Goal: Entertainment & Leisure: Browse casually

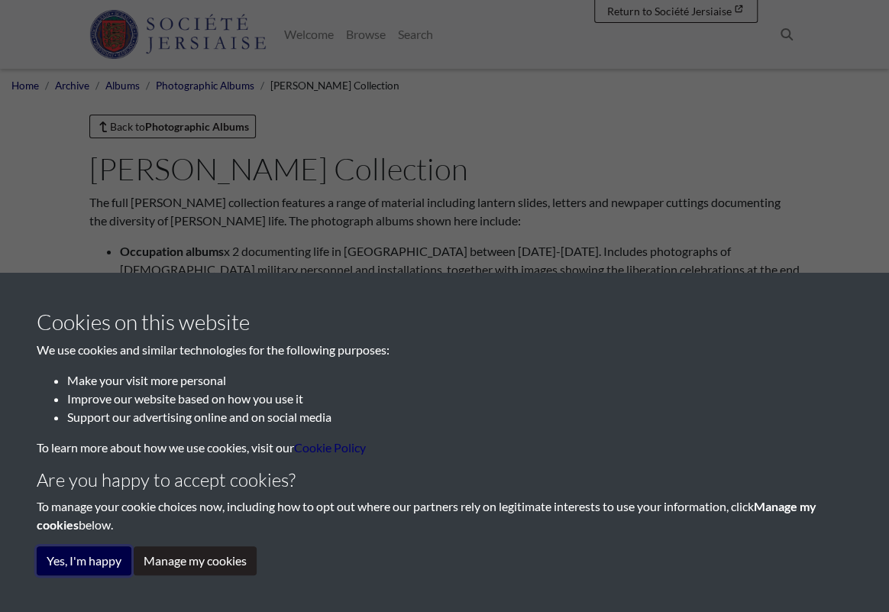
click at [115, 562] on button "Yes, I'm happy" at bounding box center [84, 560] width 95 height 29
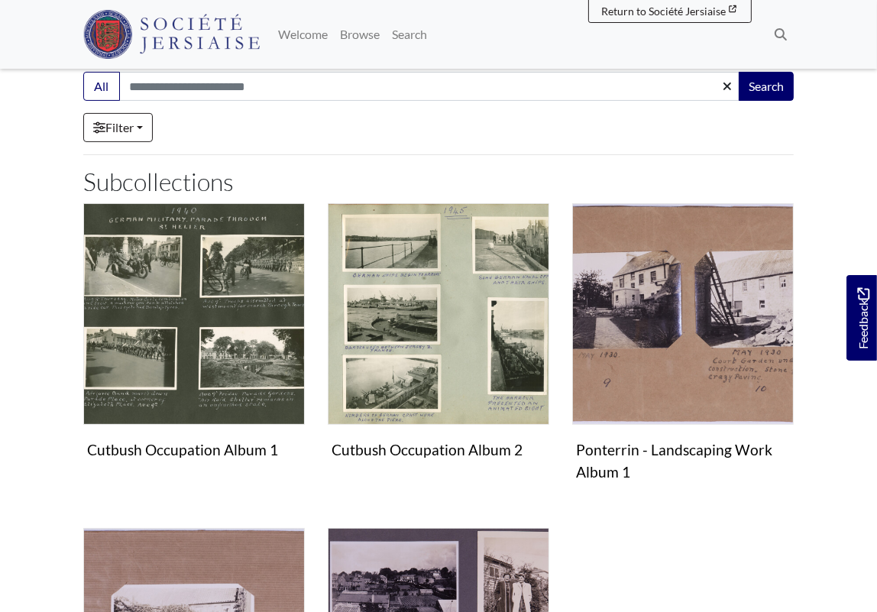
scroll to position [339, 0]
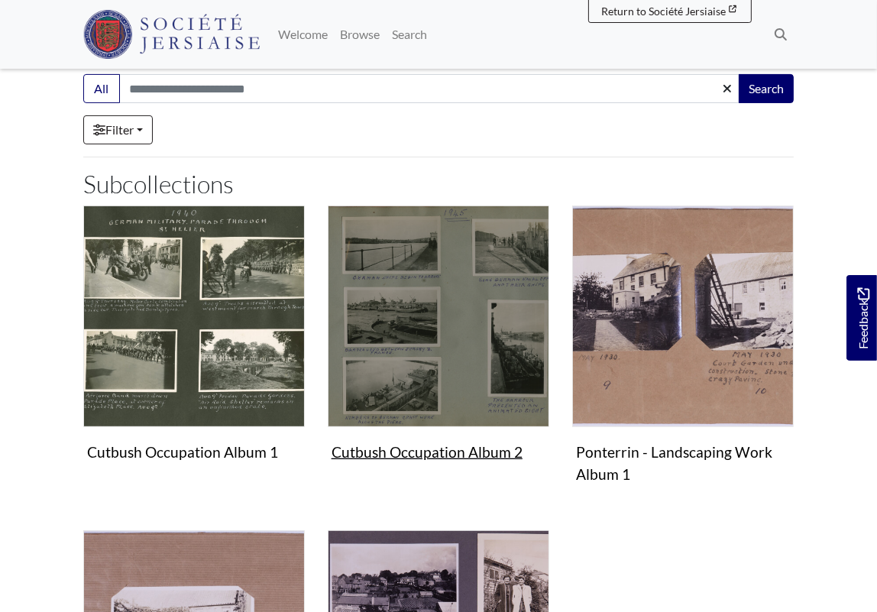
click at [466, 384] on img "Subcollection" at bounding box center [439, 316] width 222 height 222
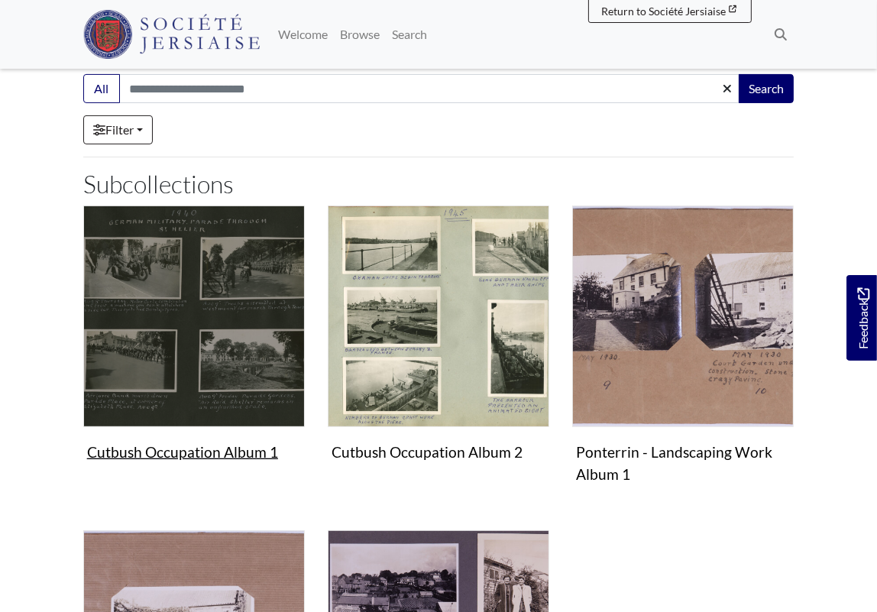
click at [189, 354] on img "Subcollection" at bounding box center [194, 316] width 222 height 222
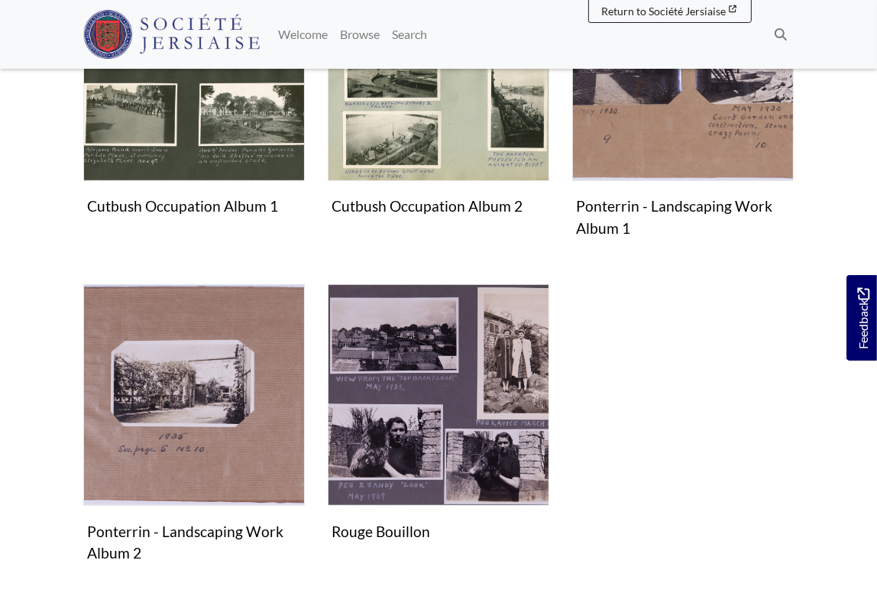
scroll to position [603, 0]
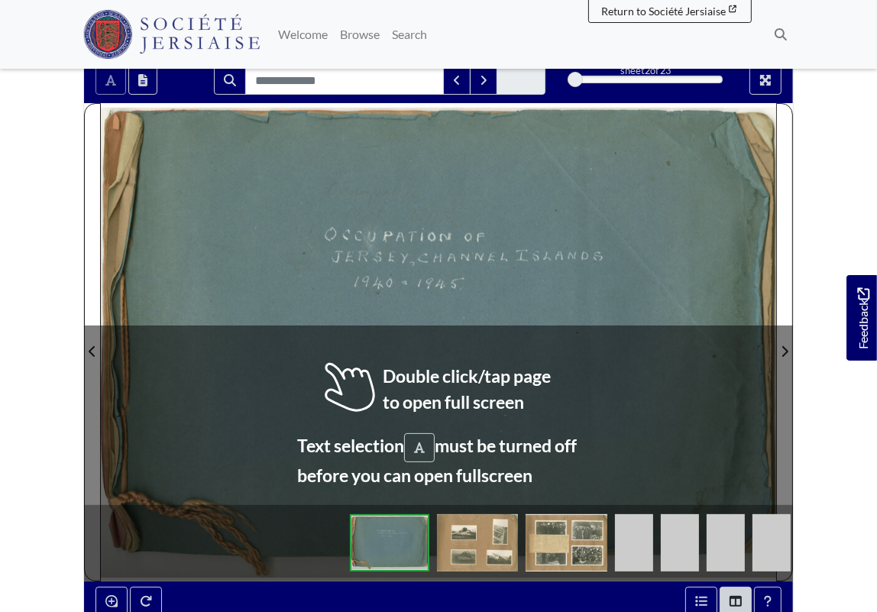
scroll to position [204, 0]
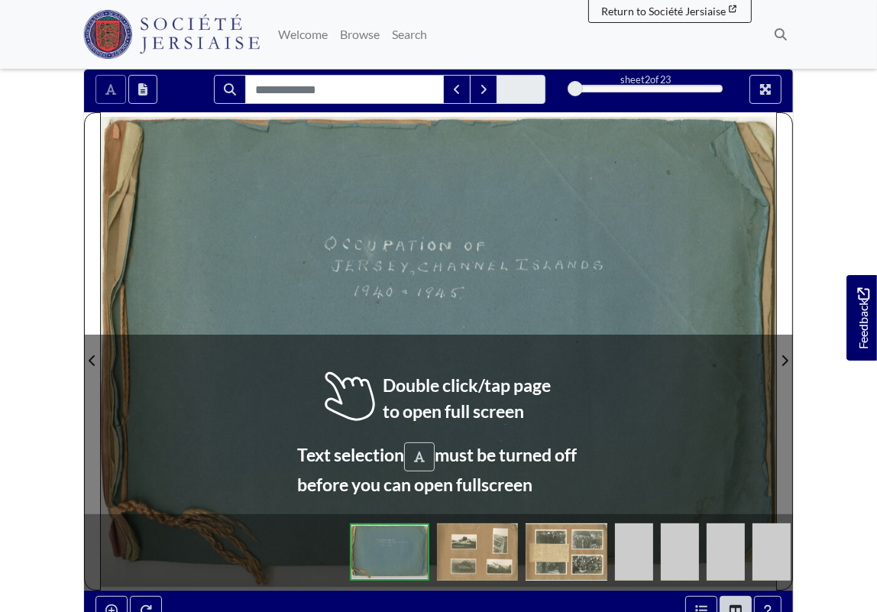
click at [432, 407] on div at bounding box center [270, 350] width 338 height 477
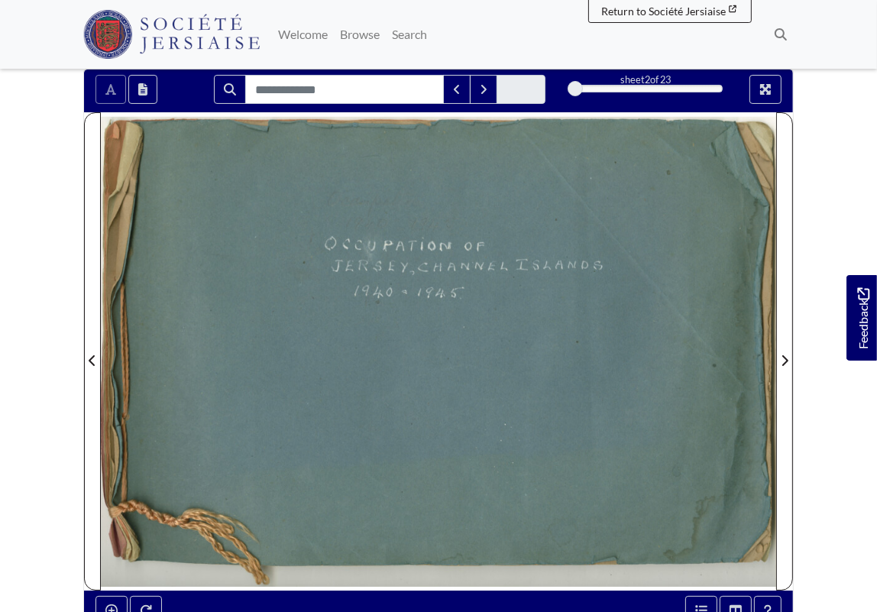
click at [550, 395] on div at bounding box center [607, 350] width 338 height 477
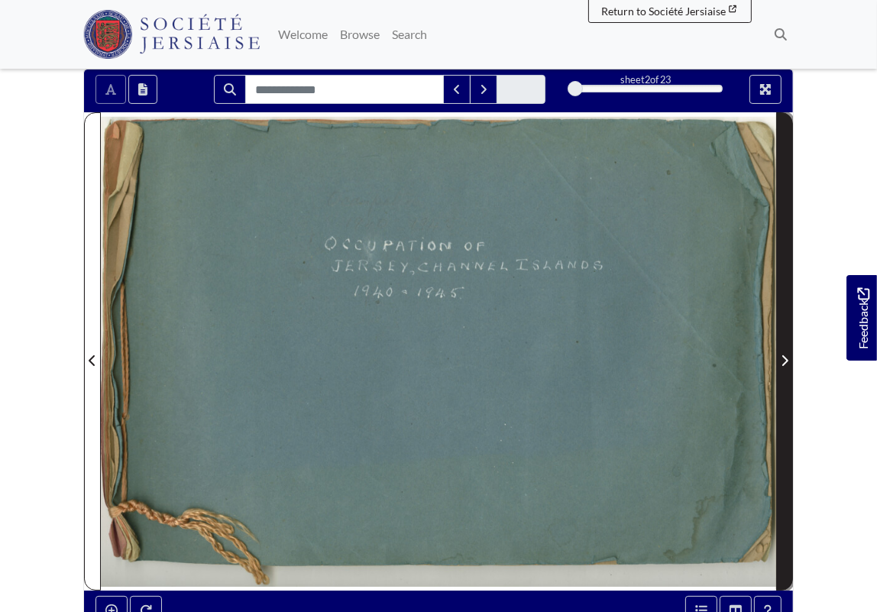
click at [786, 361] on icon "Next Page" at bounding box center [785, 360] width 6 height 11
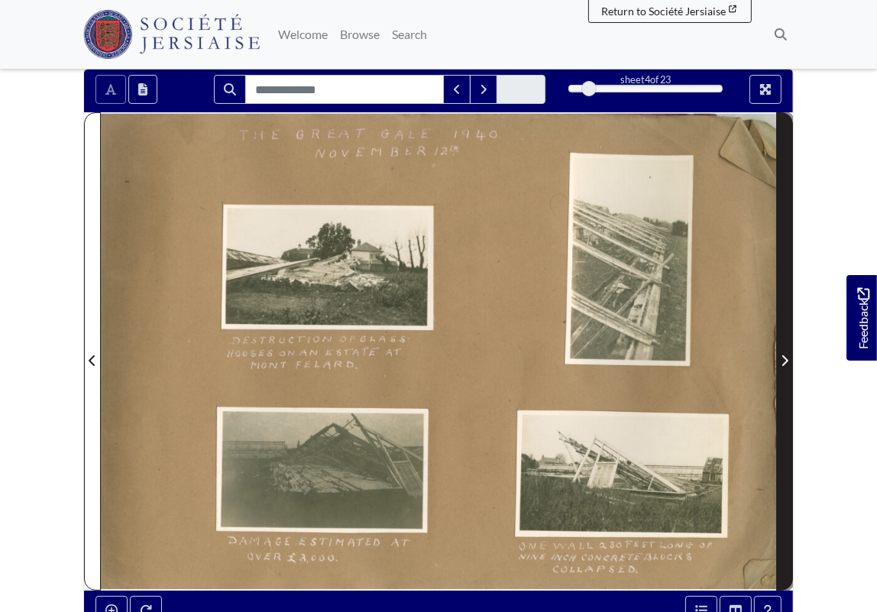
click at [786, 361] on icon "Next Page" at bounding box center [785, 360] width 6 height 11
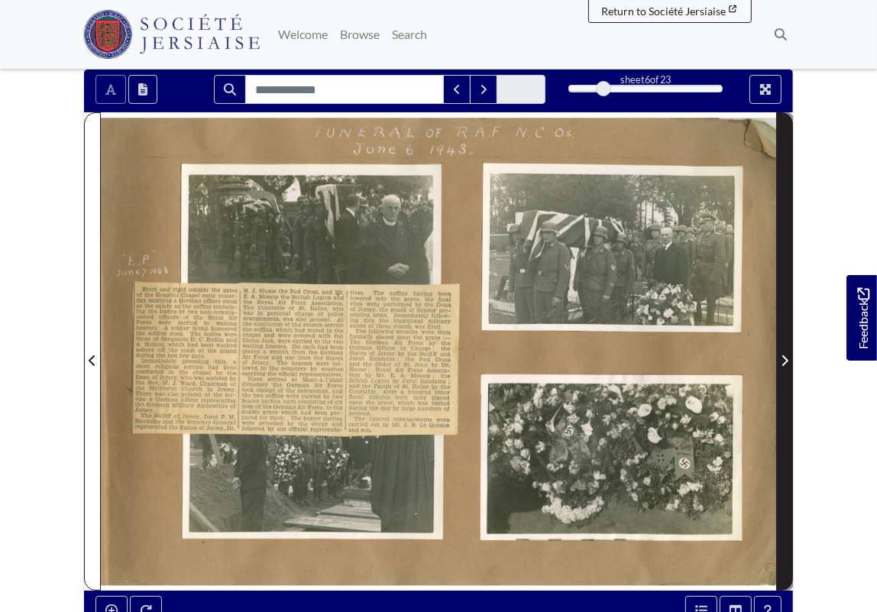
click at [786, 361] on icon "Next Page" at bounding box center [785, 360] width 6 height 11
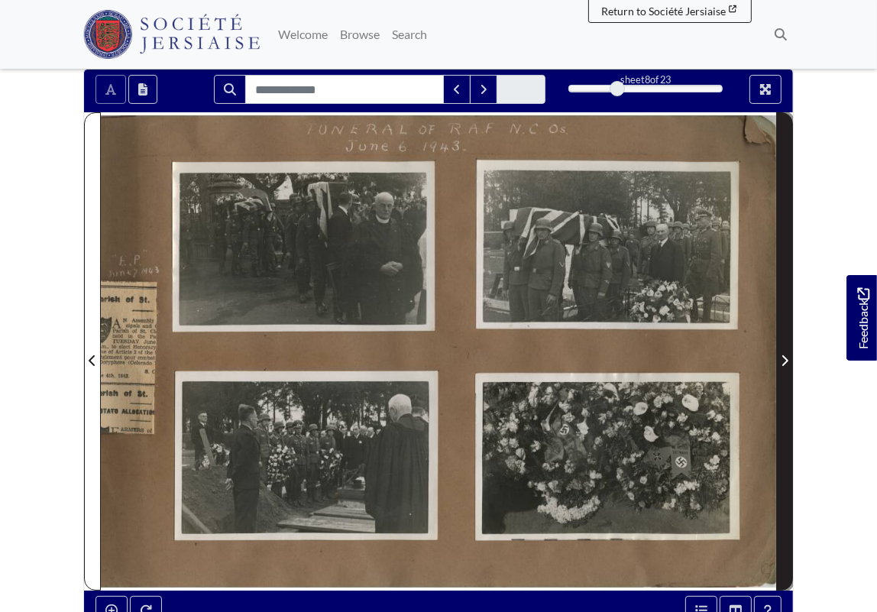
click at [786, 361] on icon "Next Page" at bounding box center [785, 360] width 6 height 11
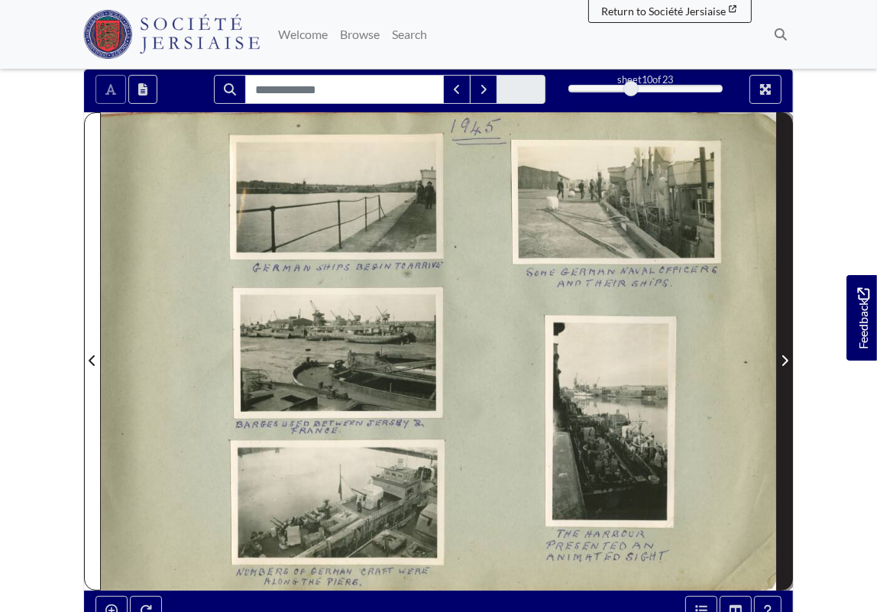
click at [786, 361] on icon "Next Page" at bounding box center [785, 360] width 6 height 11
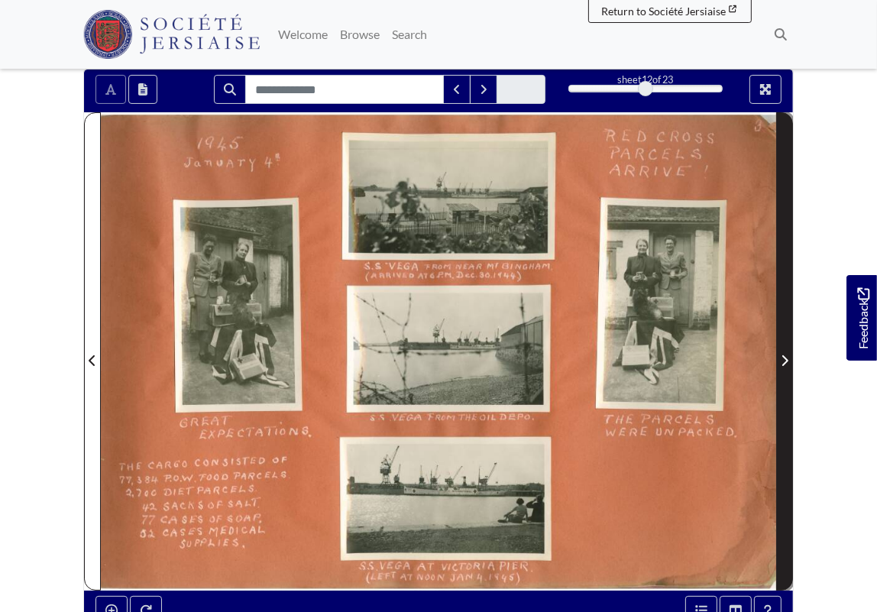
click at [786, 361] on icon "Next Page" at bounding box center [785, 360] width 6 height 11
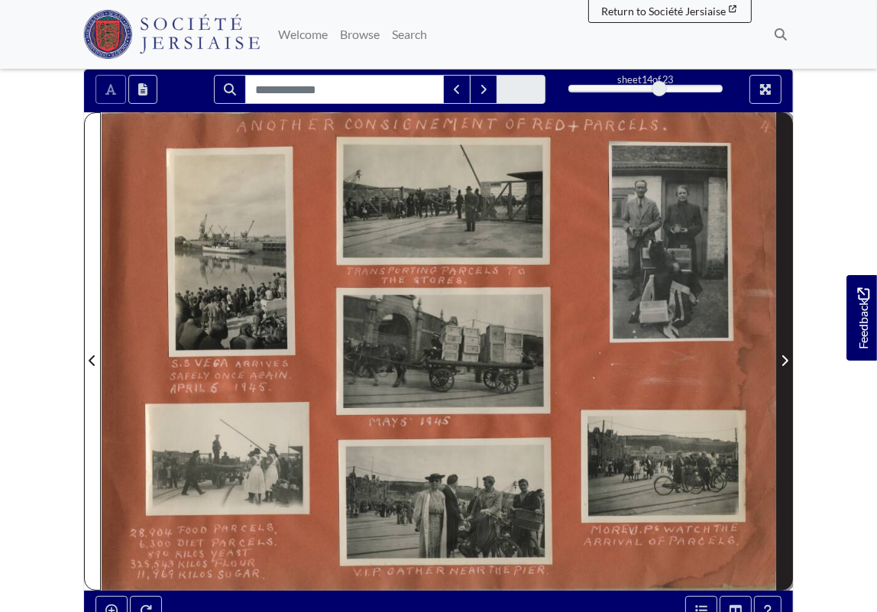
click at [786, 361] on icon "Next Page" at bounding box center [785, 360] width 6 height 11
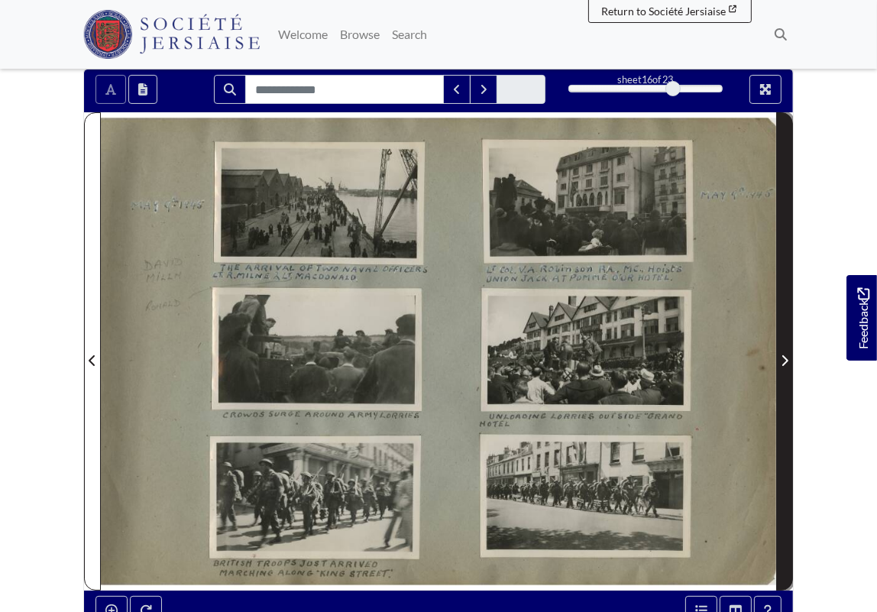
click at [786, 361] on icon "Next Page" at bounding box center [785, 360] width 6 height 11
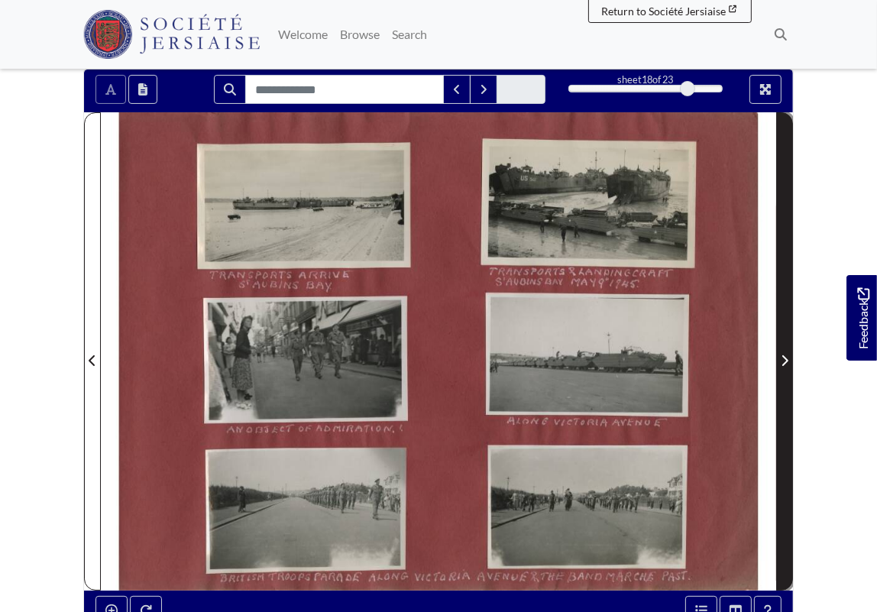
click at [786, 361] on icon "Next Page" at bounding box center [785, 360] width 6 height 11
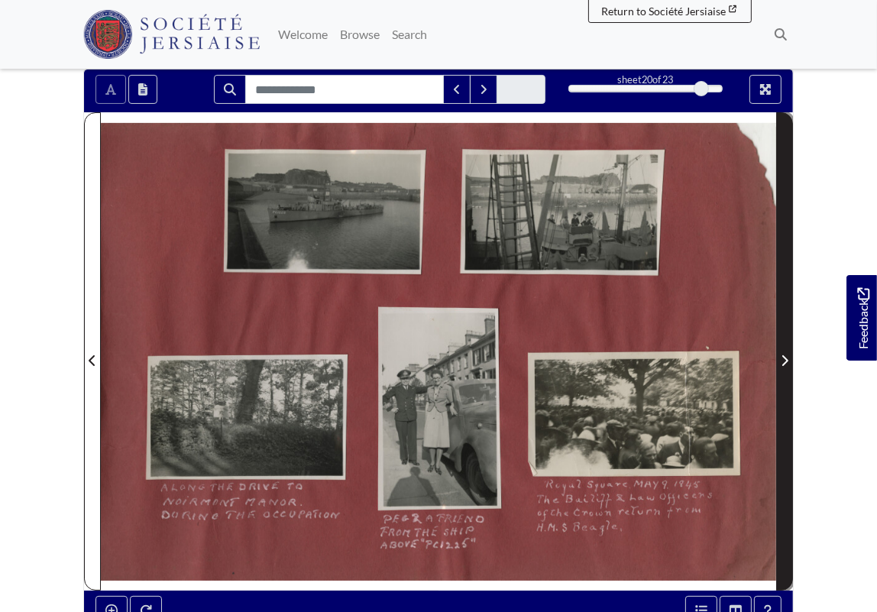
click at [786, 361] on icon "Next Page" at bounding box center [785, 360] width 6 height 11
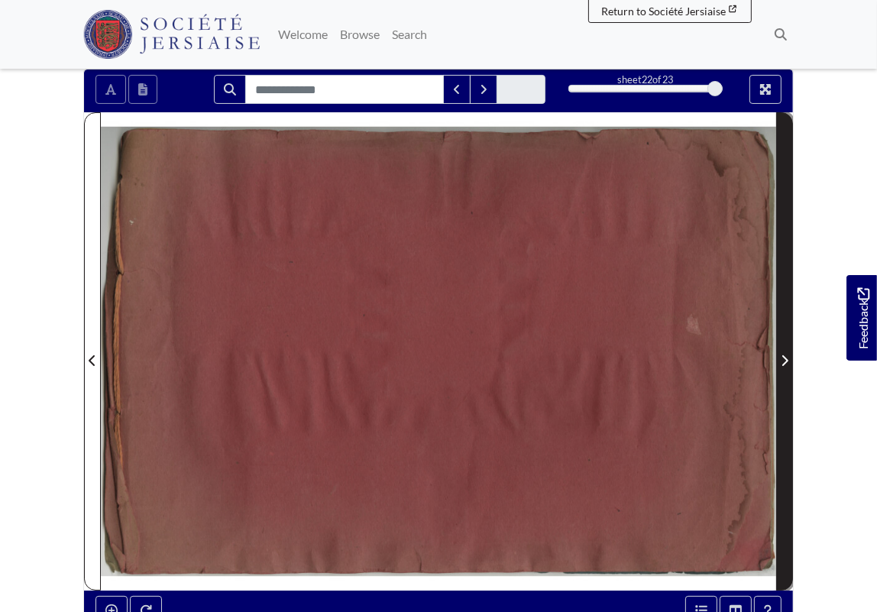
click at [786, 361] on icon "Next Page" at bounding box center [785, 360] width 6 height 11
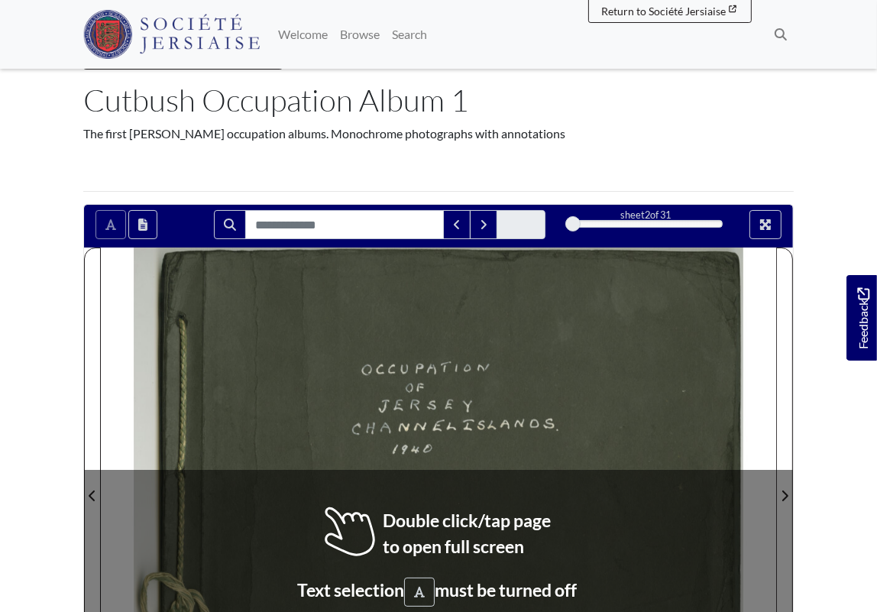
scroll to position [82, 0]
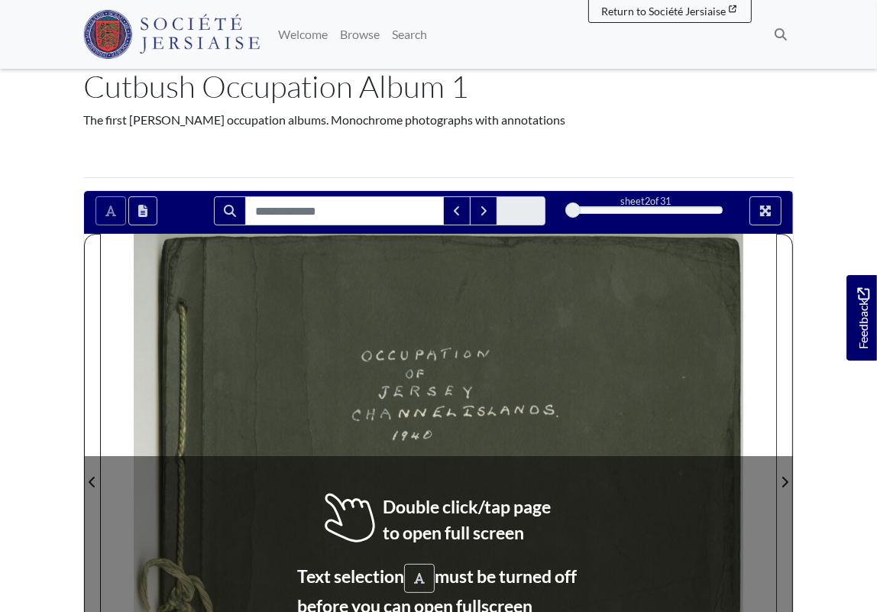
click at [431, 518] on div at bounding box center [270, 472] width 338 height 477
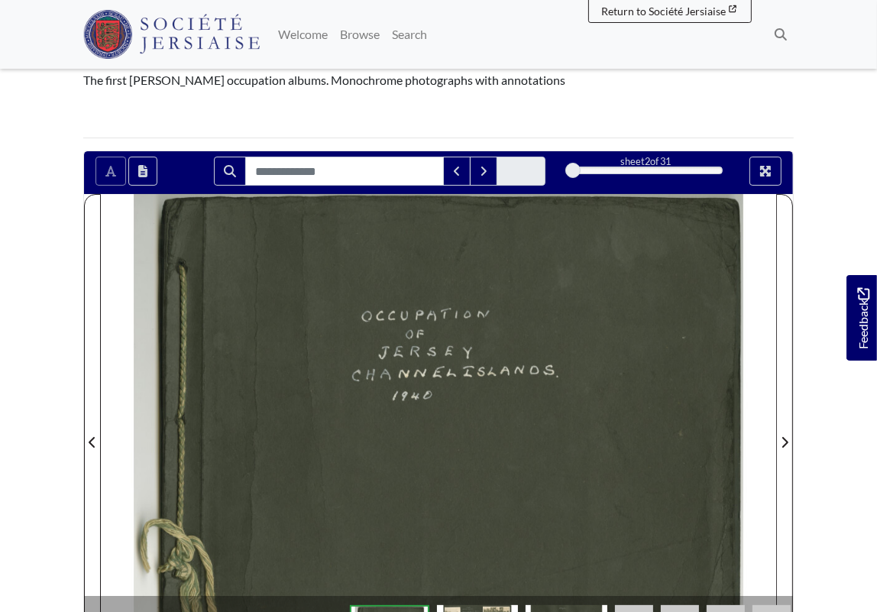
scroll to position [121, 0]
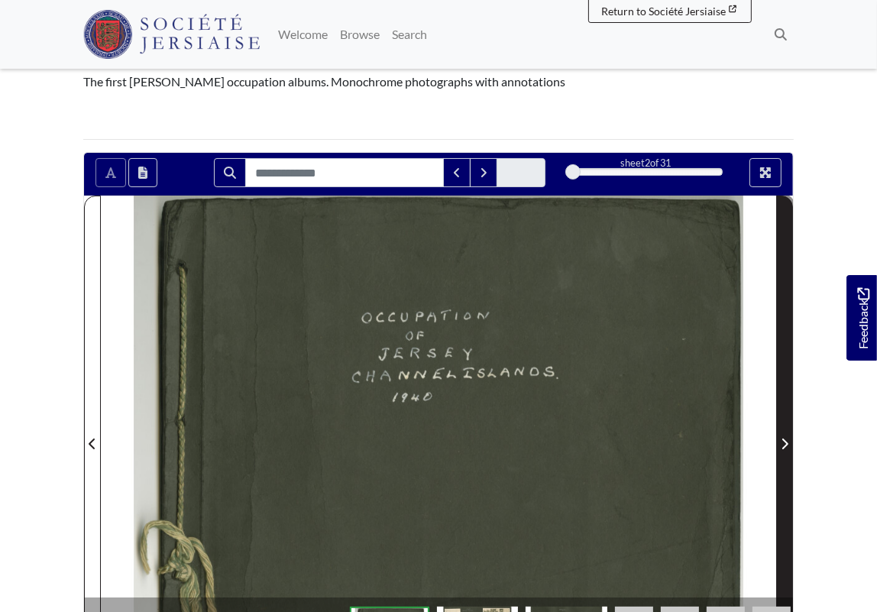
click at [778, 443] on span "Next Page" at bounding box center [784, 444] width 15 height 18
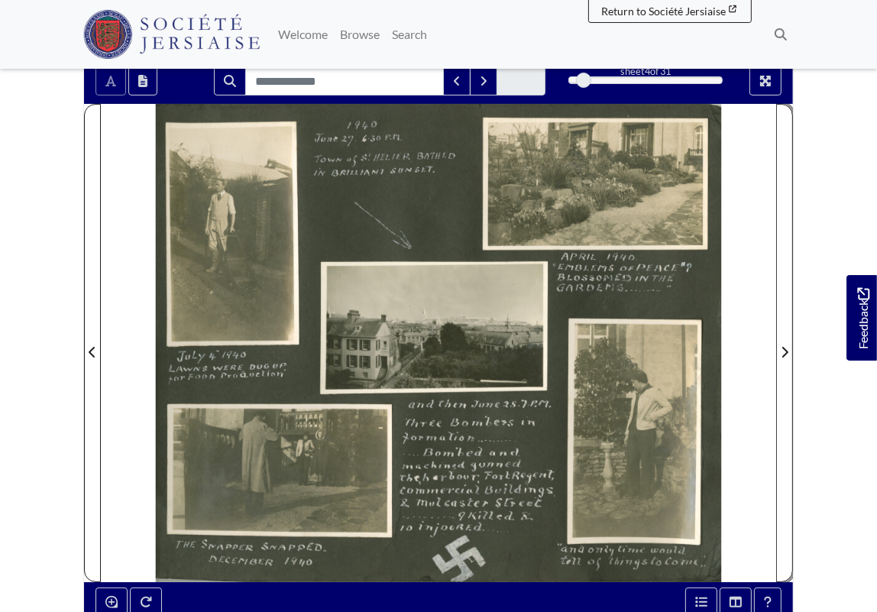
scroll to position [219, 0]
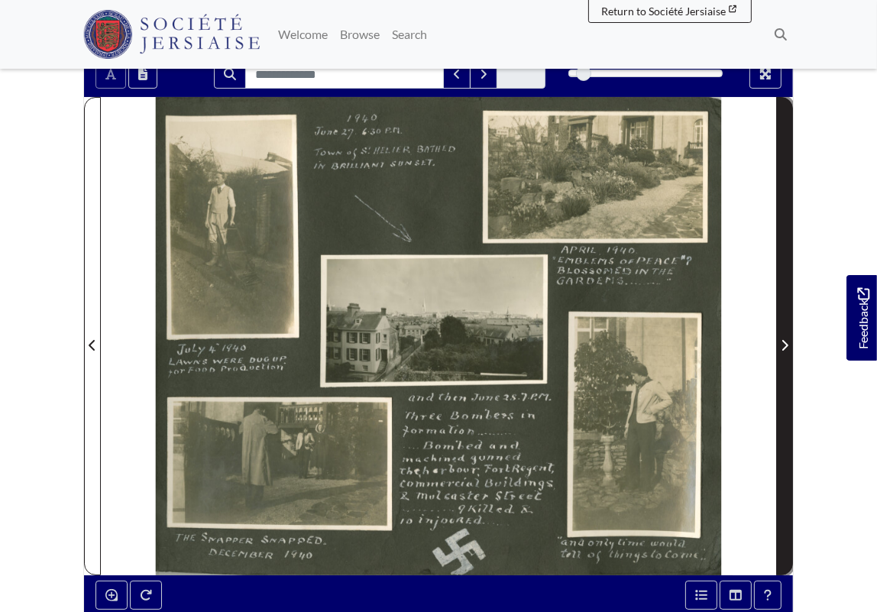
click at [782, 344] on icon "Next Page" at bounding box center [785, 345] width 8 height 12
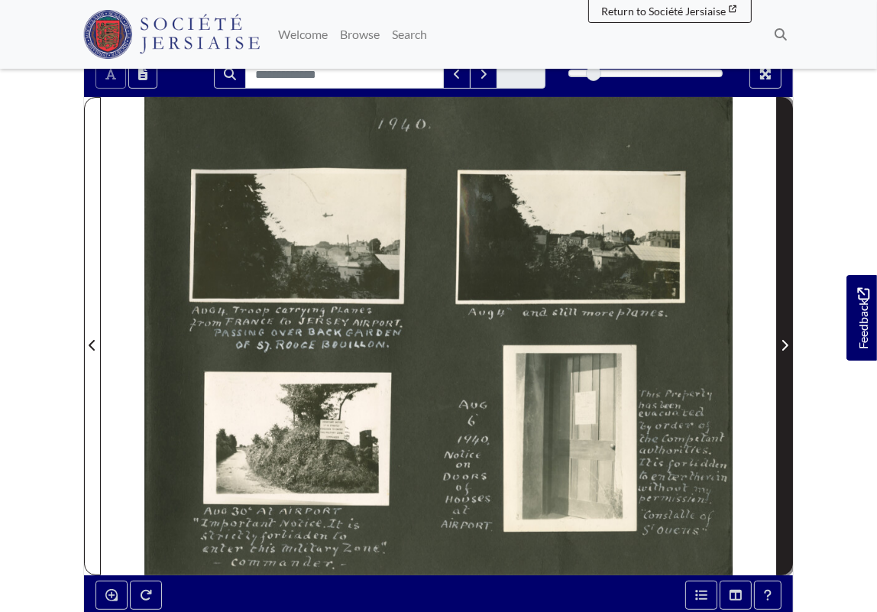
click at [782, 344] on icon "Next Page" at bounding box center [785, 345] width 8 height 12
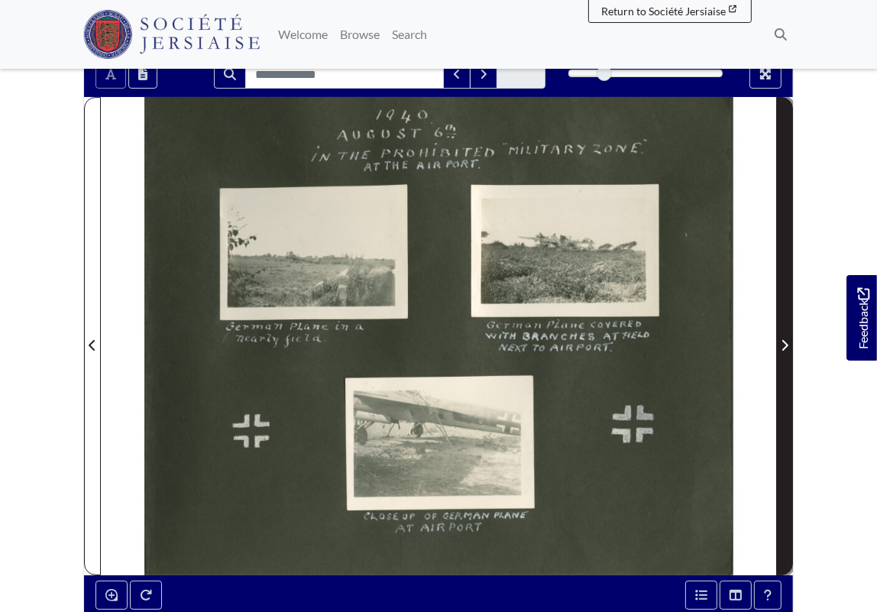
click at [782, 344] on icon "Next Page" at bounding box center [785, 345] width 8 height 12
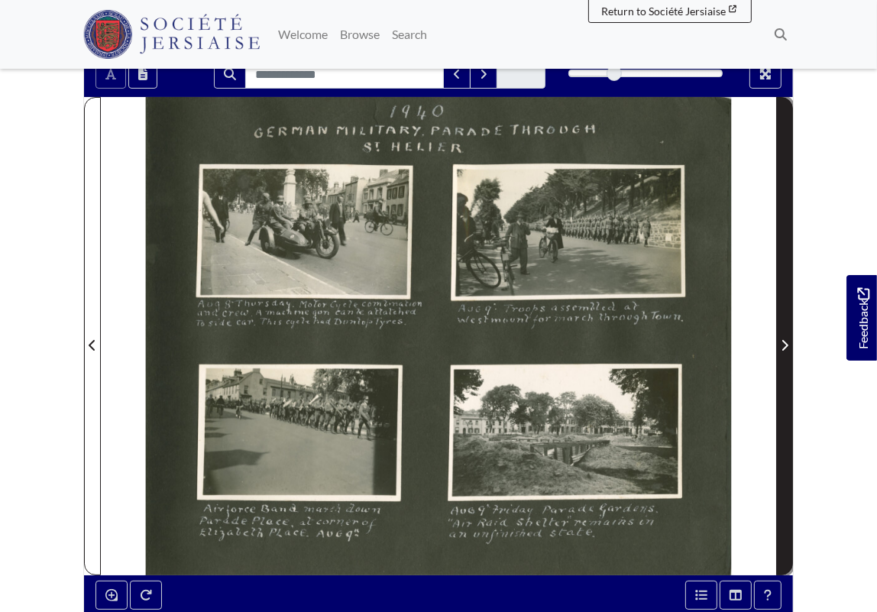
click at [782, 346] on icon "Next Page" at bounding box center [785, 345] width 8 height 12
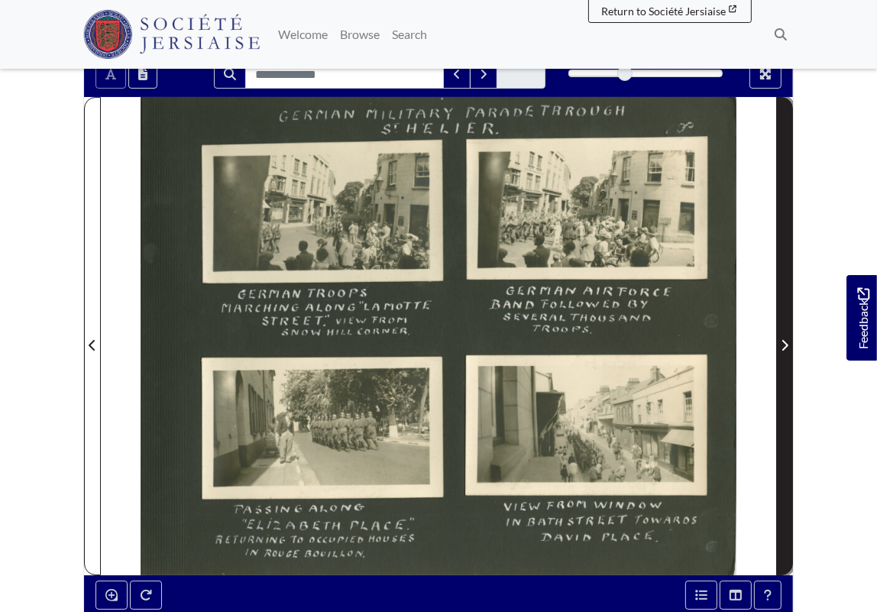
click at [783, 349] on icon "Next Page" at bounding box center [785, 345] width 6 height 11
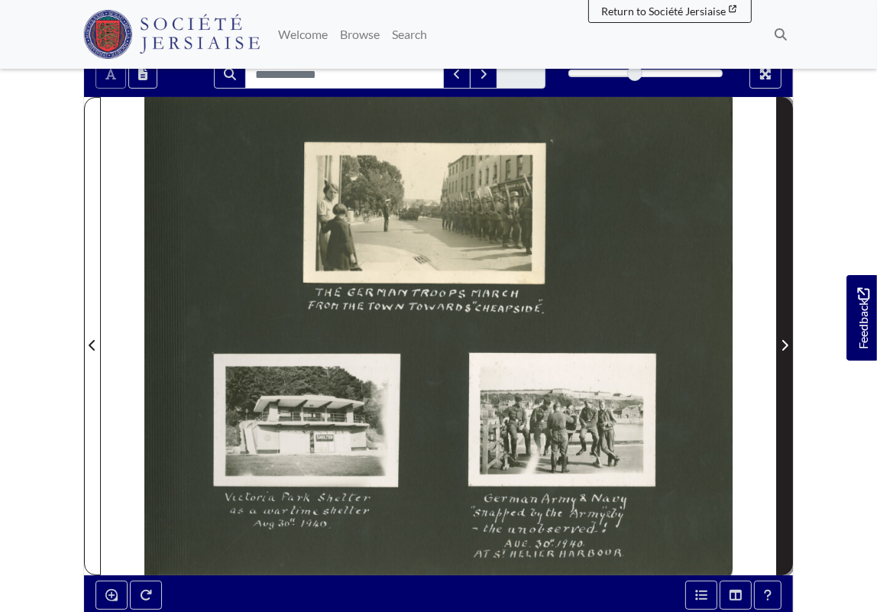
click at [783, 351] on span "Next Page" at bounding box center [784, 345] width 15 height 18
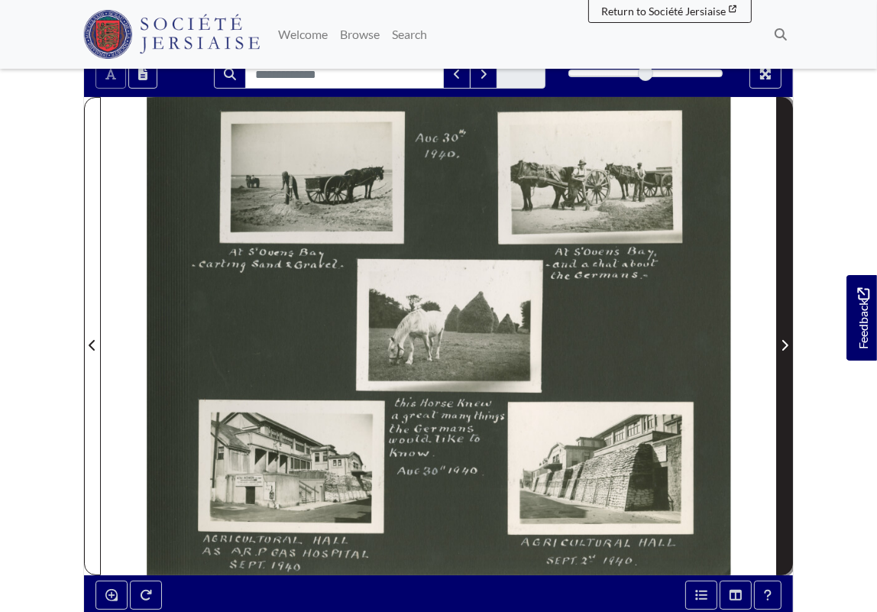
click at [783, 351] on span "Next Page" at bounding box center [784, 345] width 15 height 18
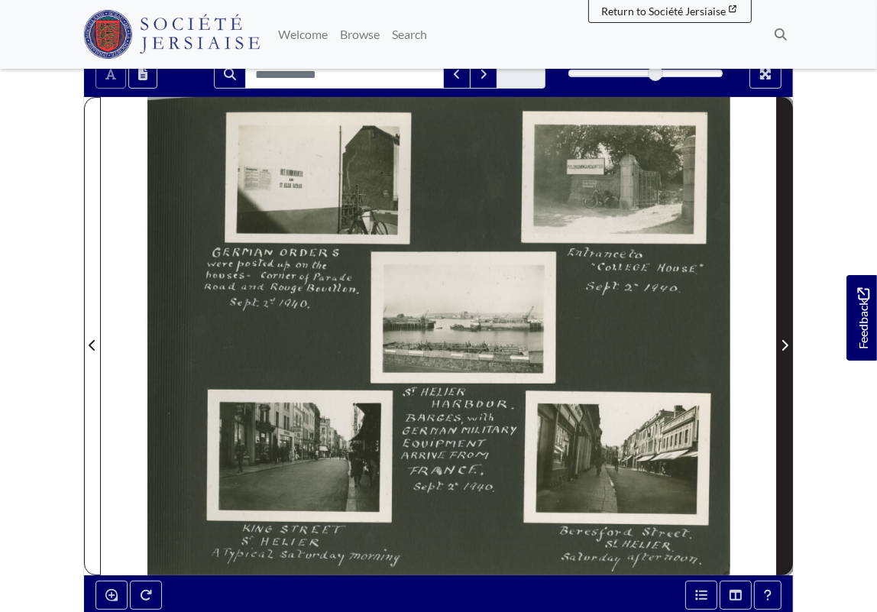
click at [783, 351] on span "Next Page" at bounding box center [784, 345] width 15 height 18
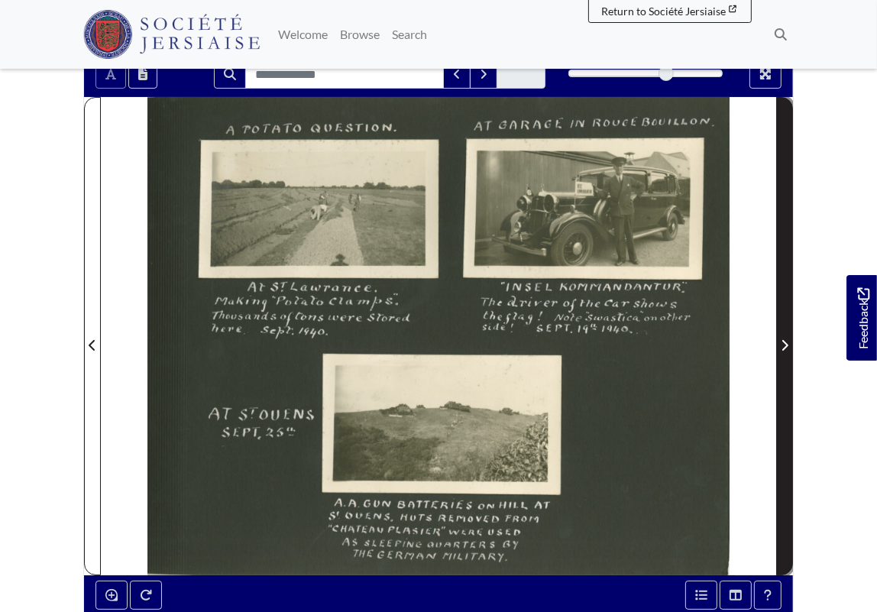
click at [783, 351] on span "Next Page" at bounding box center [784, 345] width 15 height 18
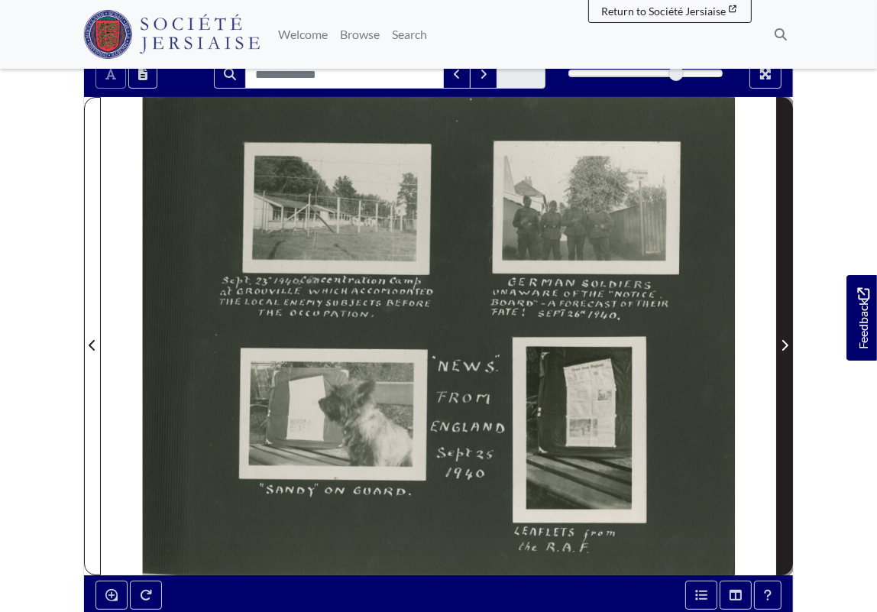
click at [783, 351] on span "Next Page" at bounding box center [784, 345] width 15 height 18
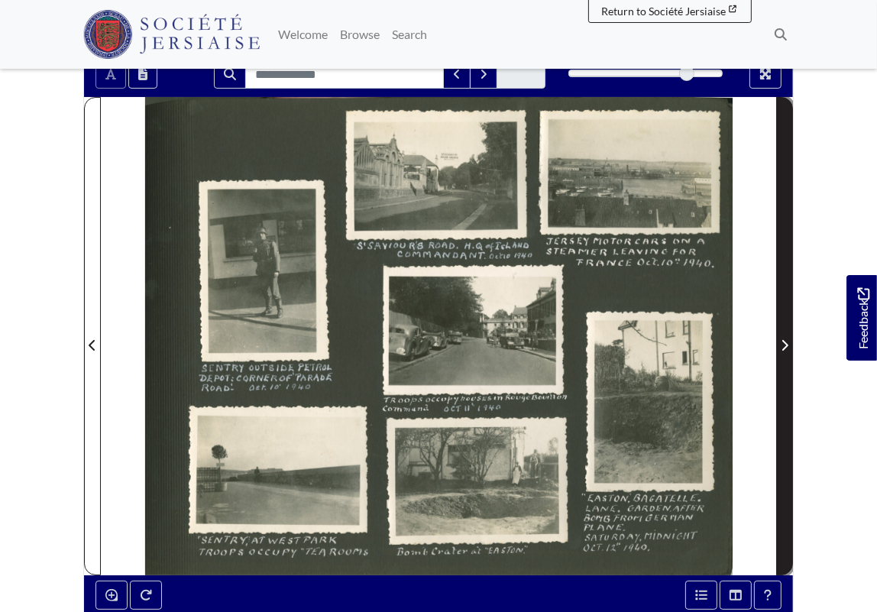
click at [783, 351] on span "Next Page" at bounding box center [784, 345] width 15 height 18
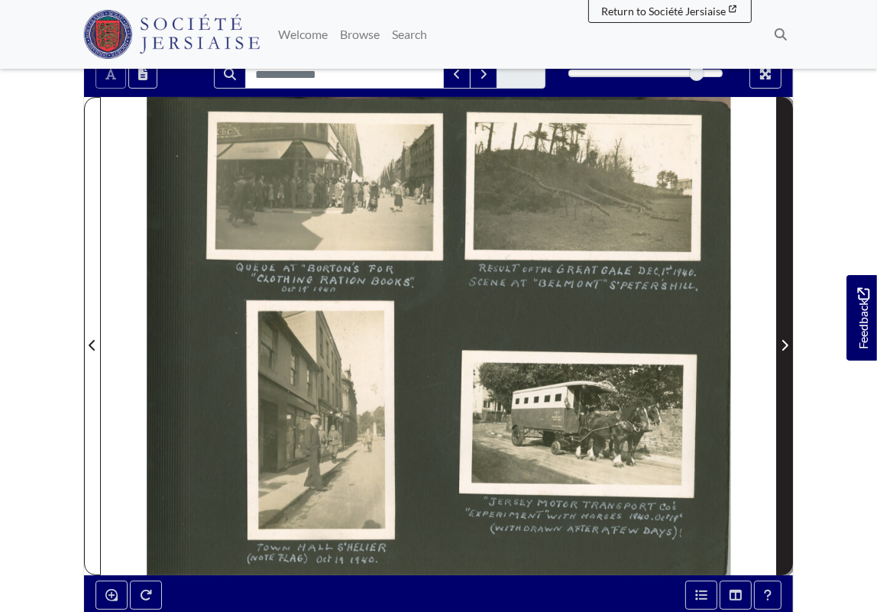
click at [783, 351] on span "Next Page" at bounding box center [784, 345] width 15 height 18
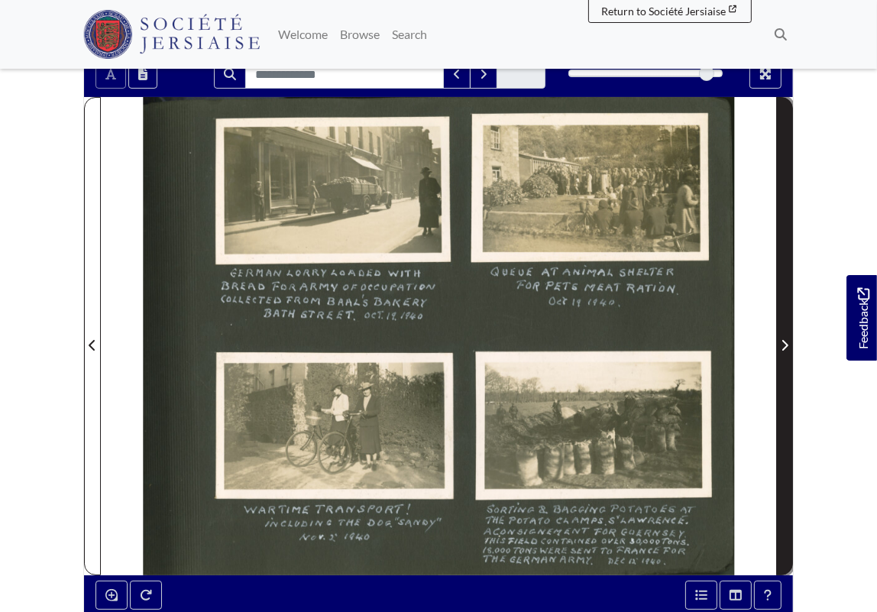
click at [783, 351] on span "Next Page" at bounding box center [784, 345] width 15 height 18
